Goal: Task Accomplishment & Management: Complete application form

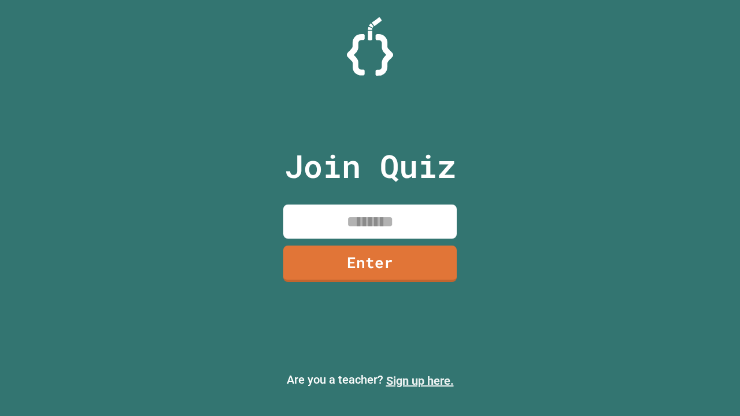
click at [420, 381] on link "Sign up here." at bounding box center [420, 381] width 68 height 14
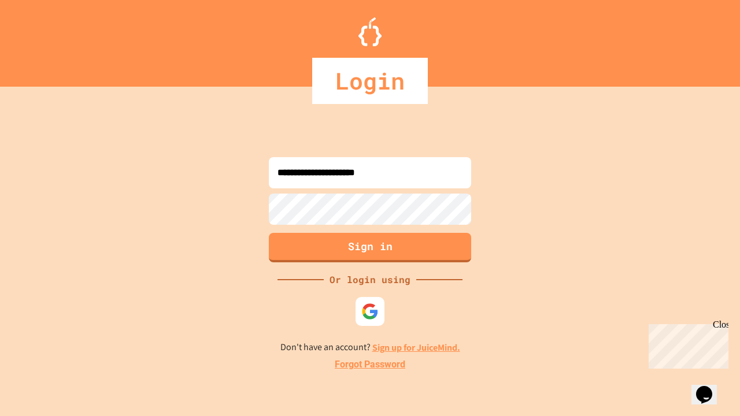
type input "**********"
